Goal: Task Accomplishment & Management: Manage account settings

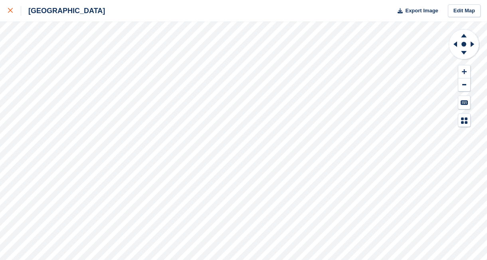
click at [11, 10] on icon at bounding box center [10, 10] width 5 height 5
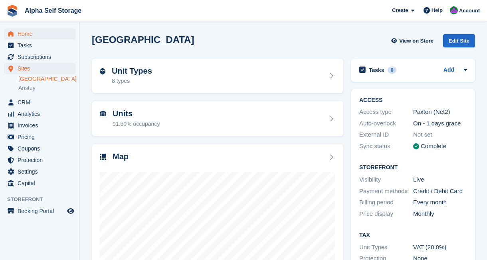
click at [54, 36] on span "Home" at bounding box center [42, 33] width 48 height 11
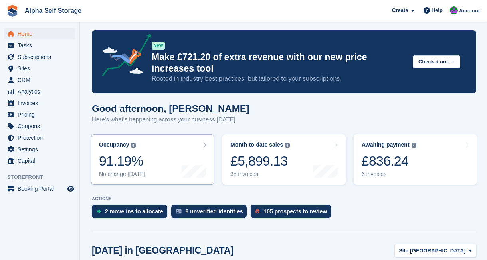
scroll to position [7, 0]
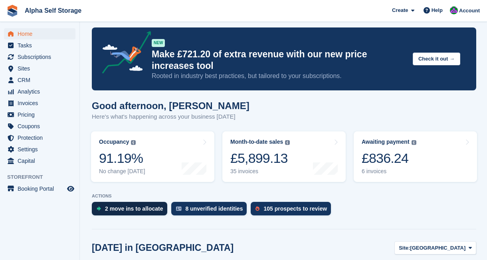
click at [141, 208] on div "2 move ins to allocate" at bounding box center [134, 209] width 58 height 6
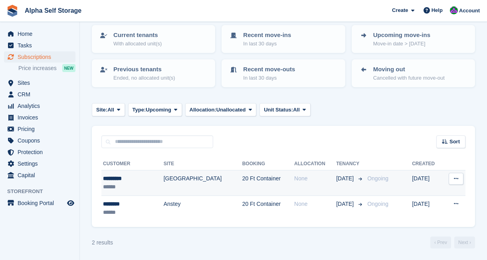
scroll to position [50, 0]
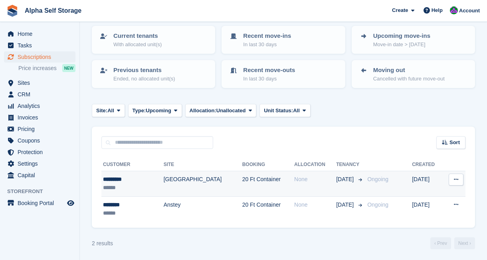
click at [203, 187] on td "[GEOGRAPHIC_DATA]" at bounding box center [203, 185] width 79 height 26
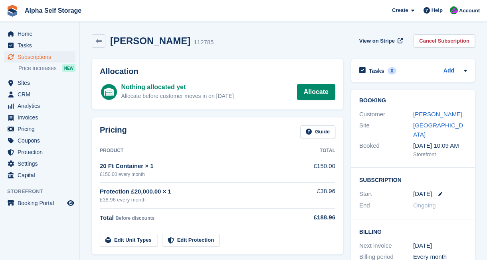
click at [312, 101] on div "Allocation Nothing allocated yet Allocate before customer moves in on 15 Oct Al…" at bounding box center [217, 84] width 251 height 51
click at [315, 96] on link "Allocate" at bounding box center [316, 92] width 38 height 16
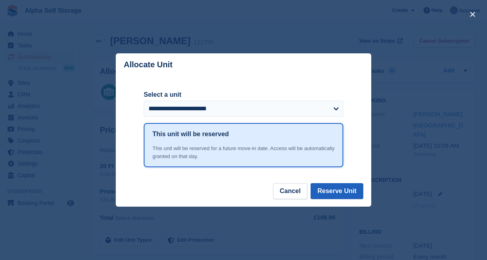
click at [346, 195] on button "Reserve Unit" at bounding box center [336, 191] width 53 height 16
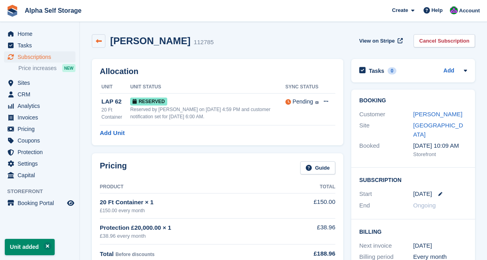
click at [97, 41] on icon at bounding box center [99, 41] width 6 height 6
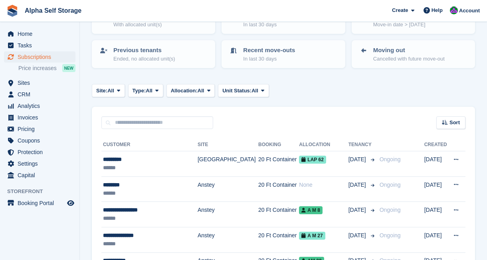
scroll to position [71, 0]
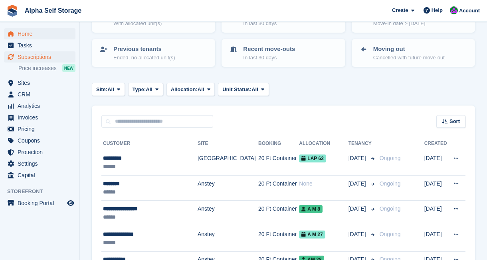
click at [29, 37] on span "Home" at bounding box center [42, 33] width 48 height 11
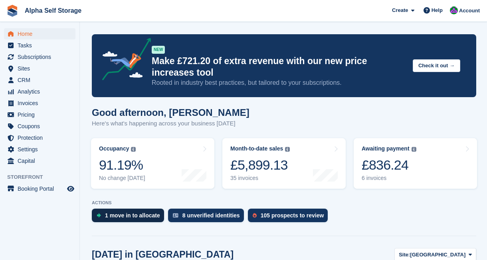
click at [135, 217] on div "1 move in to allocate" at bounding box center [132, 216] width 55 height 6
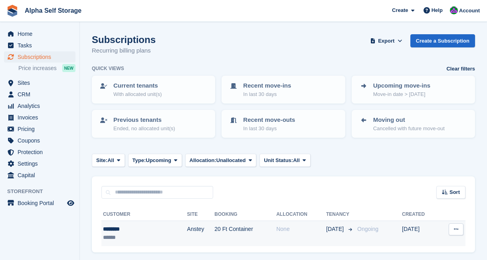
click at [187, 227] on td "Anstey" at bounding box center [201, 233] width 28 height 25
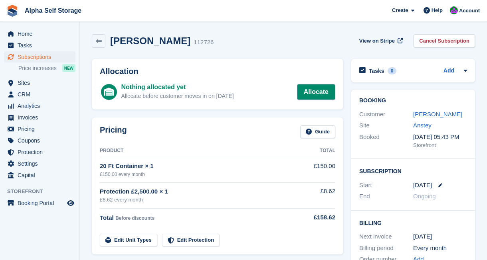
click at [314, 96] on link "Allocate" at bounding box center [316, 92] width 38 height 16
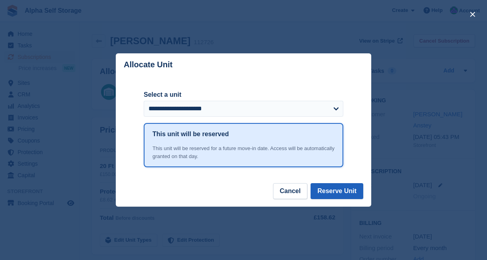
click at [335, 189] on button "Reserve Unit" at bounding box center [336, 191] width 53 height 16
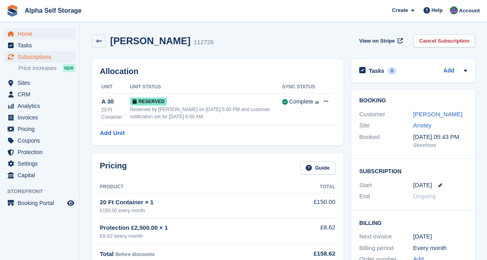
click at [29, 35] on span "Home" at bounding box center [42, 33] width 48 height 11
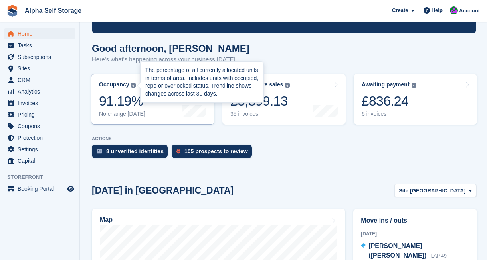
scroll to position [71, 0]
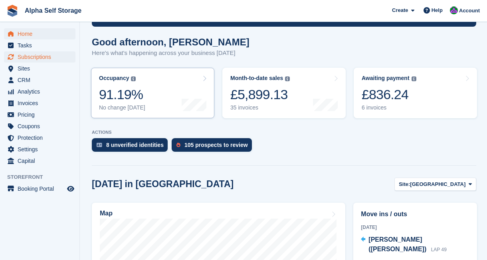
click at [47, 57] on span "Subscriptions" at bounding box center [42, 56] width 48 height 11
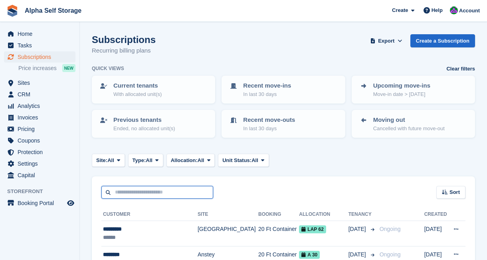
click at [153, 191] on input "text" at bounding box center [157, 192] width 112 height 13
type input "**"
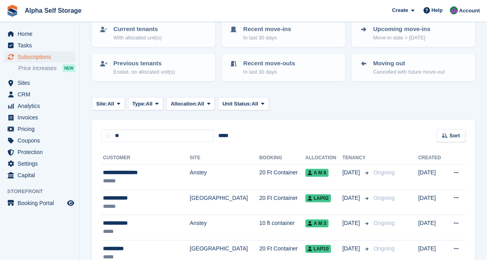
scroll to position [57, 0]
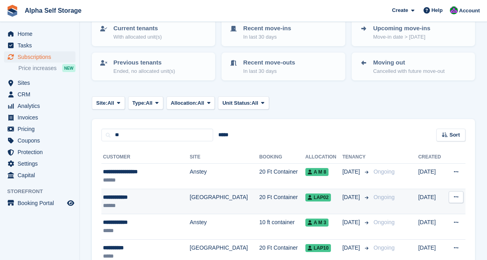
click at [318, 206] on td "LAP02" at bounding box center [323, 202] width 37 height 26
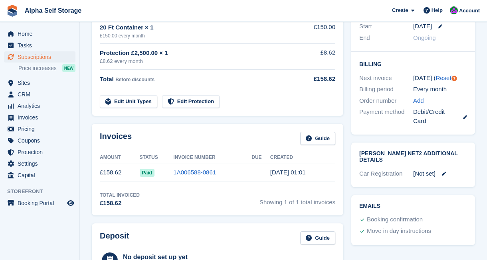
scroll to position [50, 0]
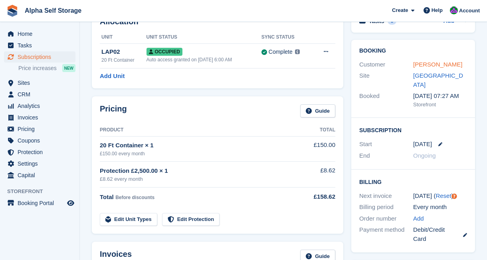
click at [427, 65] on link "Emily Vernum" at bounding box center [437, 64] width 49 height 7
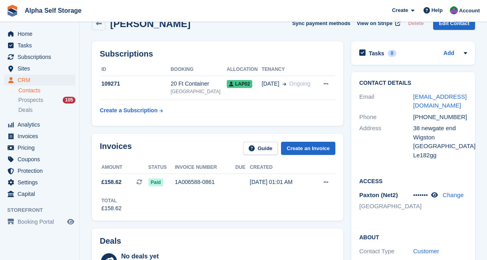
scroll to position [32, 0]
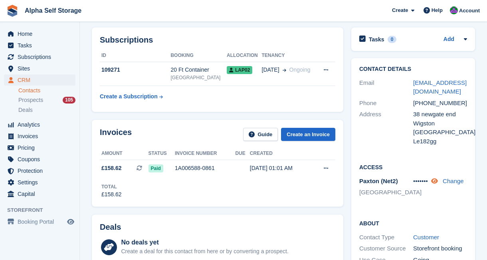
click at [438, 182] on icon at bounding box center [434, 181] width 7 height 6
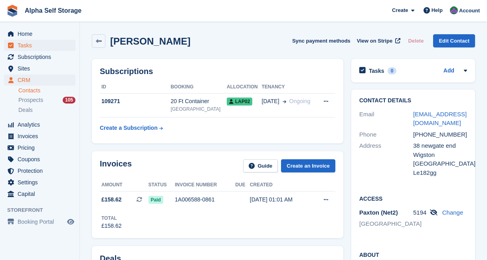
scroll to position [0, 0]
click at [29, 36] on span "Home" at bounding box center [42, 33] width 48 height 11
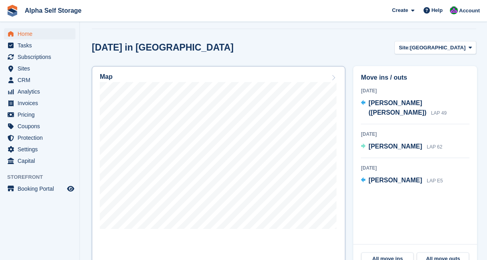
scroll to position [208, 0]
